Goal: Transaction & Acquisition: Subscribe to service/newsletter

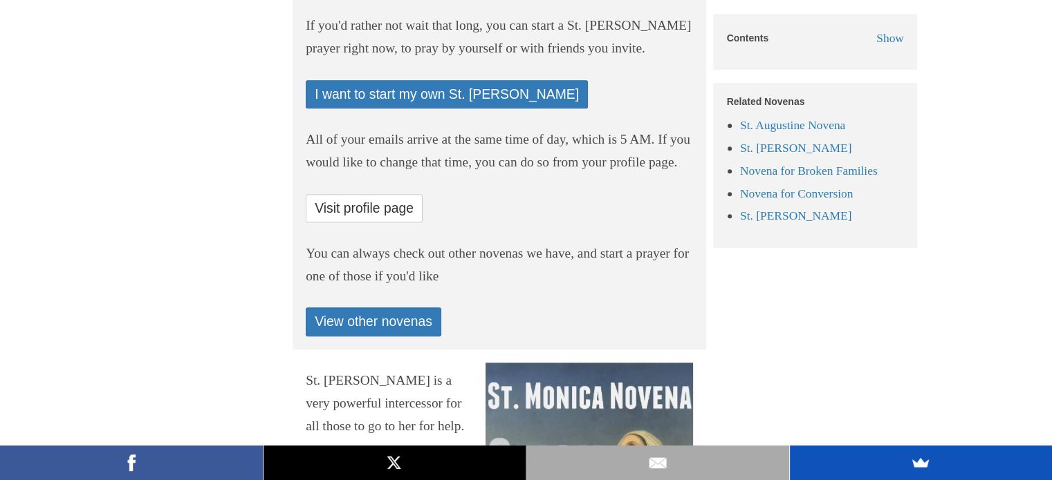
scroll to position [691, 0]
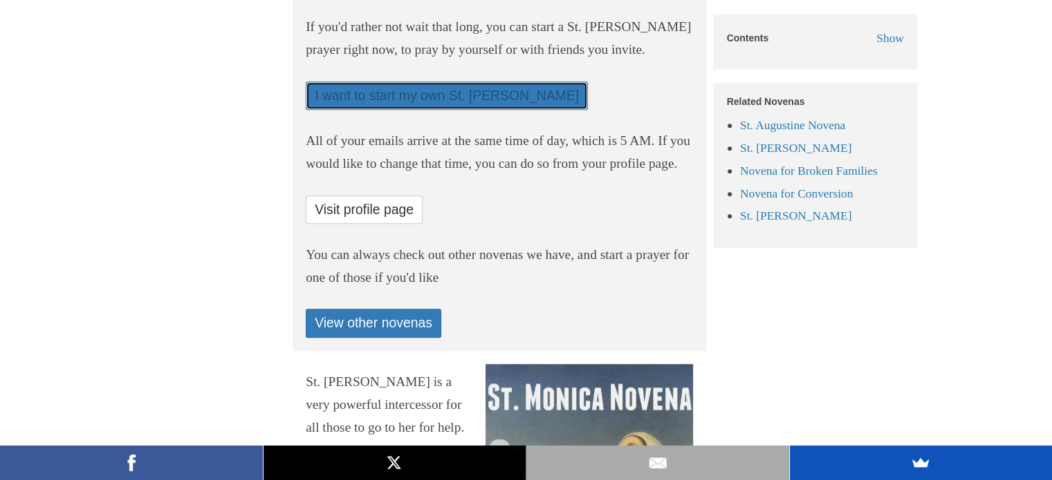
click at [384, 110] on link "I want to start my own St. [PERSON_NAME]" at bounding box center [447, 96] width 282 height 28
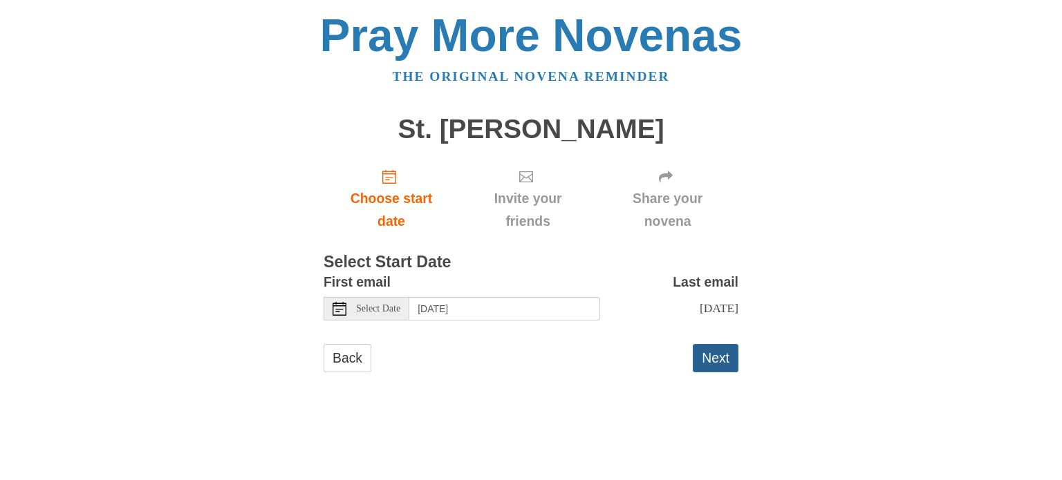
click at [711, 372] on button "Next" at bounding box center [716, 358] width 46 height 28
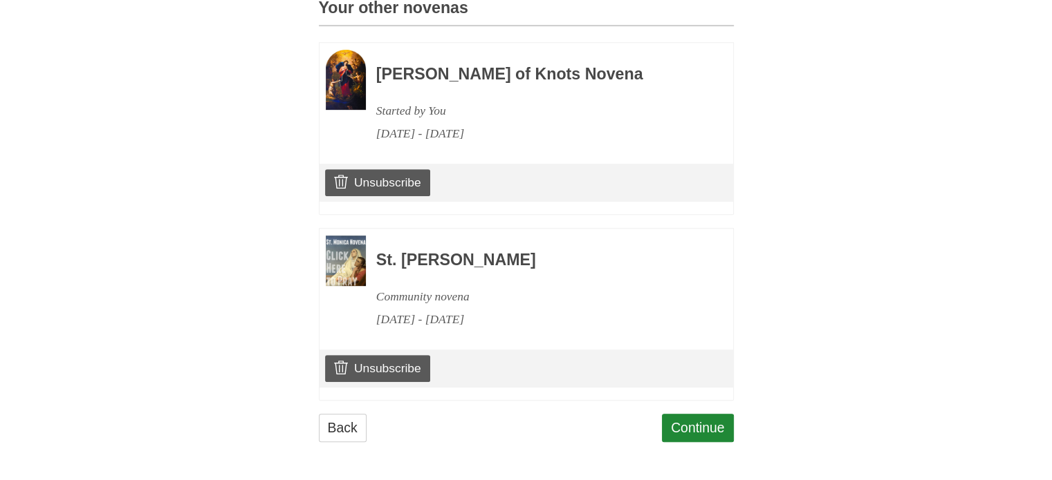
scroll to position [622, 0]
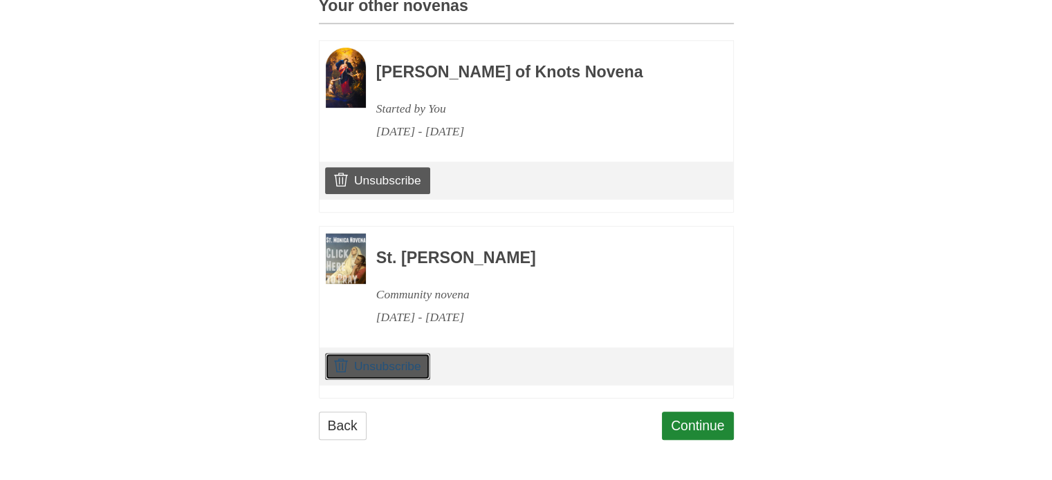
drag, startPoint x: 364, startPoint y: 396, endPoint x: 595, endPoint y: 57, distance: 410.0
click at [364, 380] on link "Unsubscribe" at bounding box center [377, 366] width 104 height 26
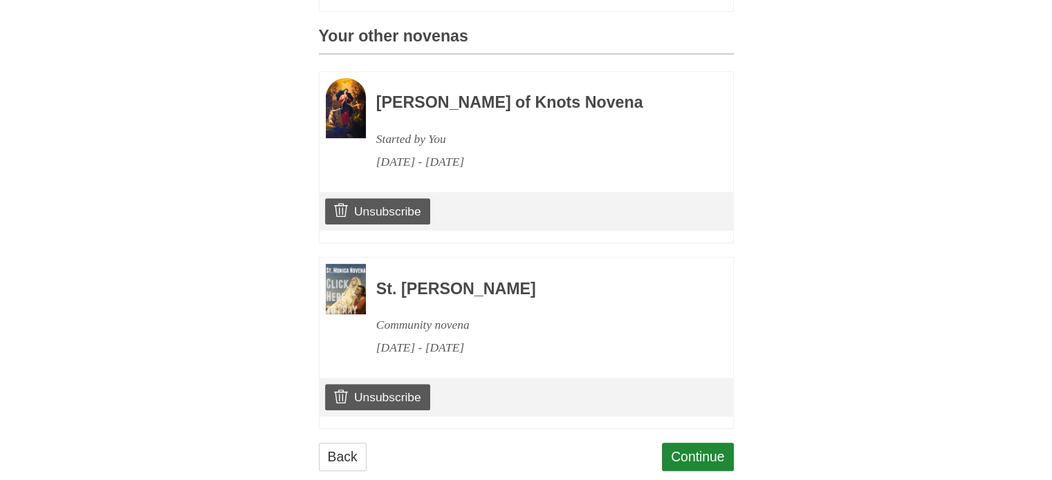
scroll to position [706, 0]
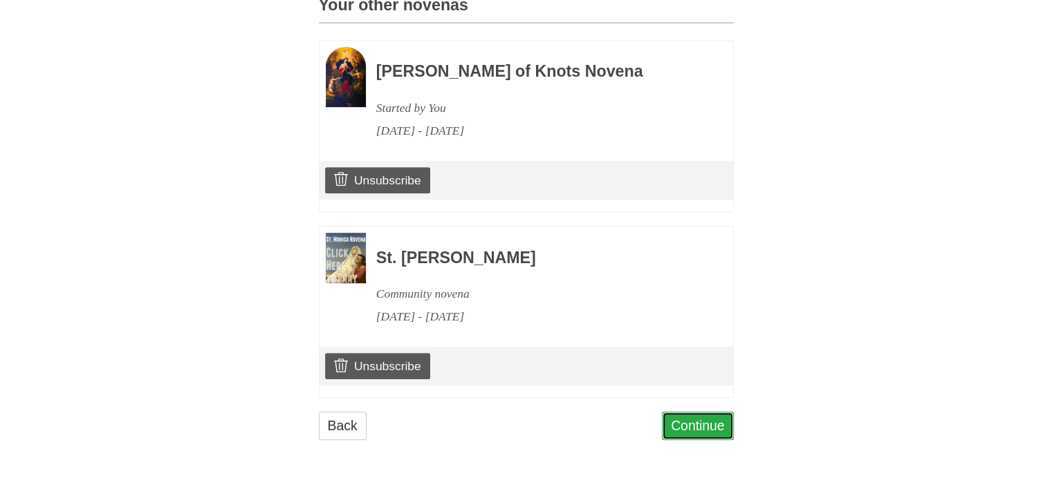
click at [690, 417] on link "Continue" at bounding box center [698, 426] width 72 height 28
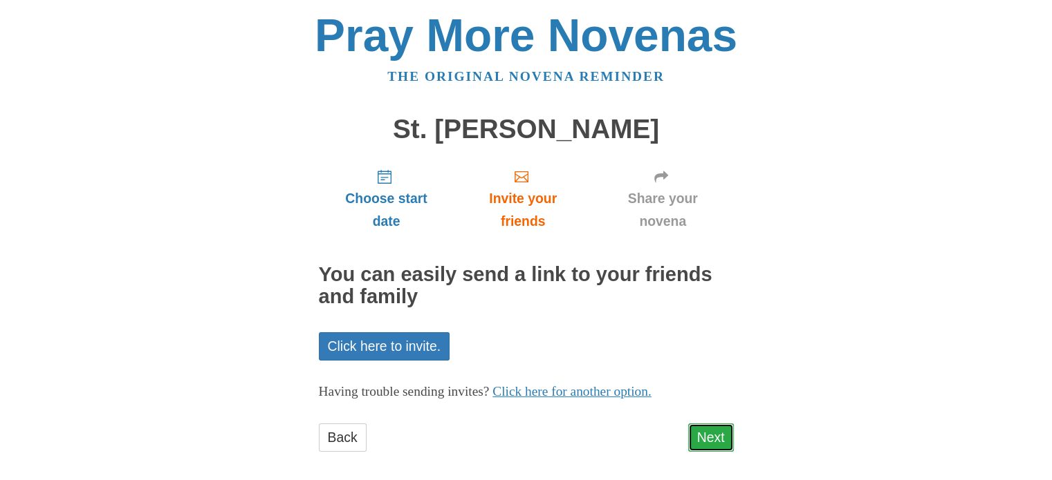
click at [701, 433] on link "Next" at bounding box center [711, 438] width 46 height 28
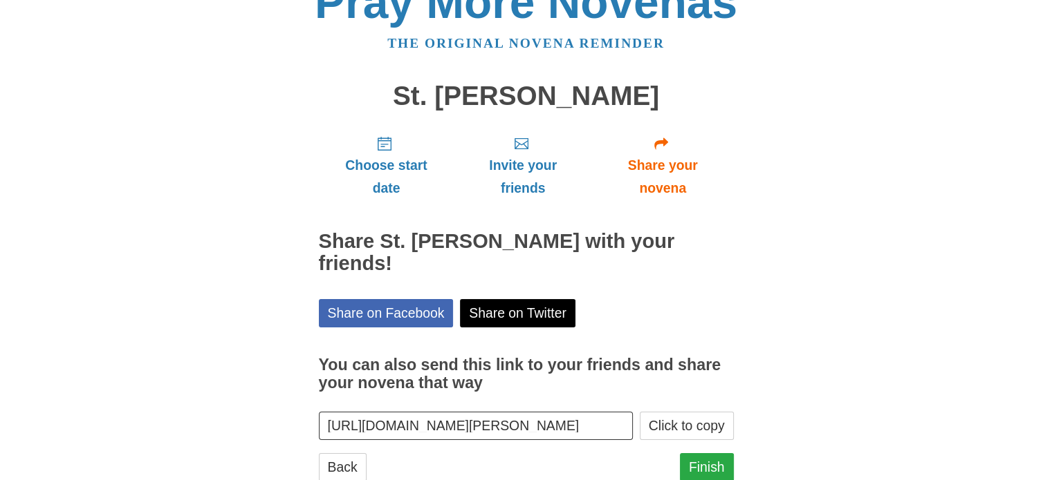
scroll to position [52, 0]
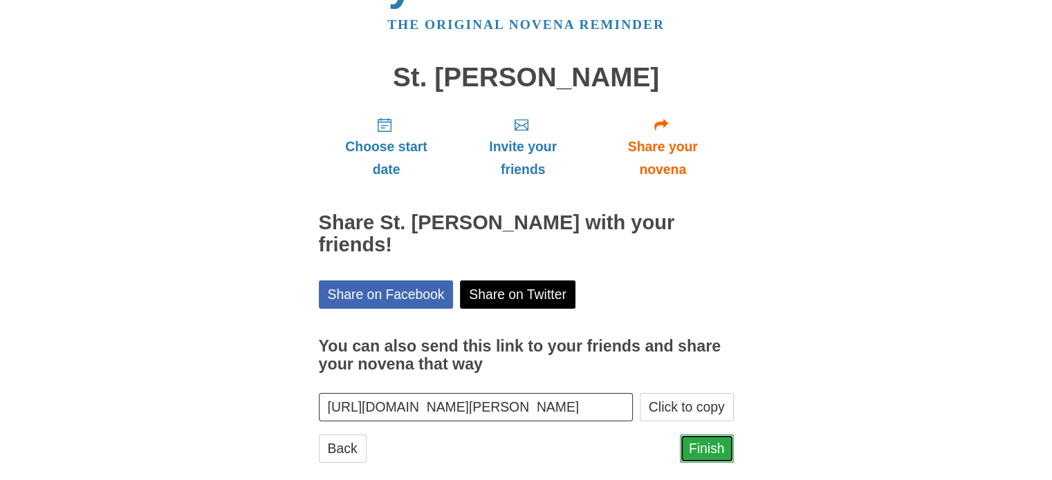
click at [719, 435] on link "Finish" at bounding box center [707, 449] width 54 height 28
